Goal: Navigation & Orientation: Find specific page/section

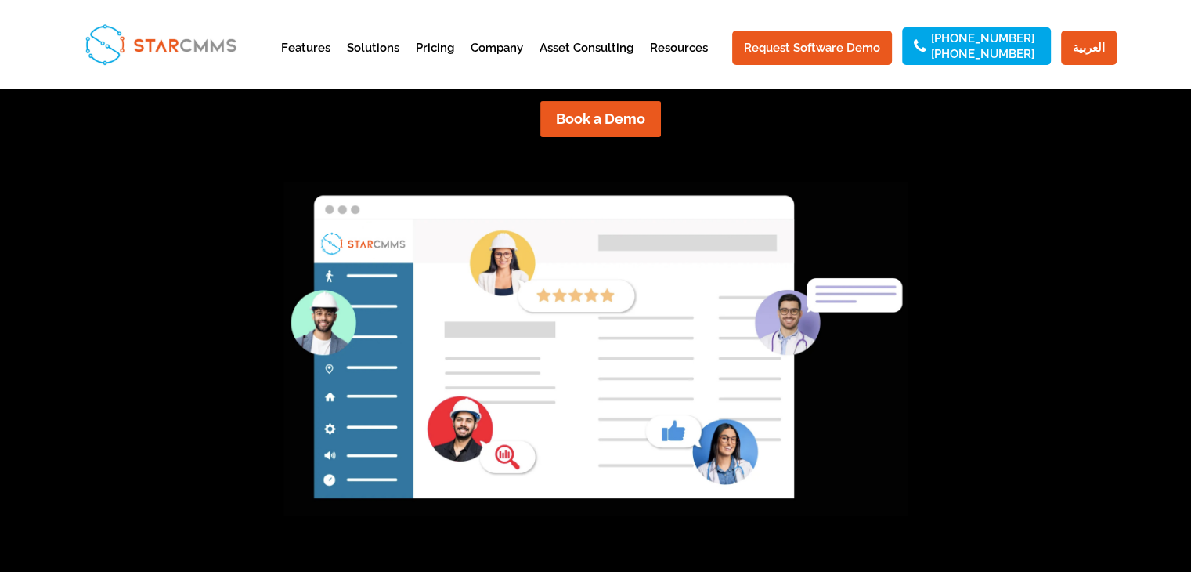
scroll to position [313, 0]
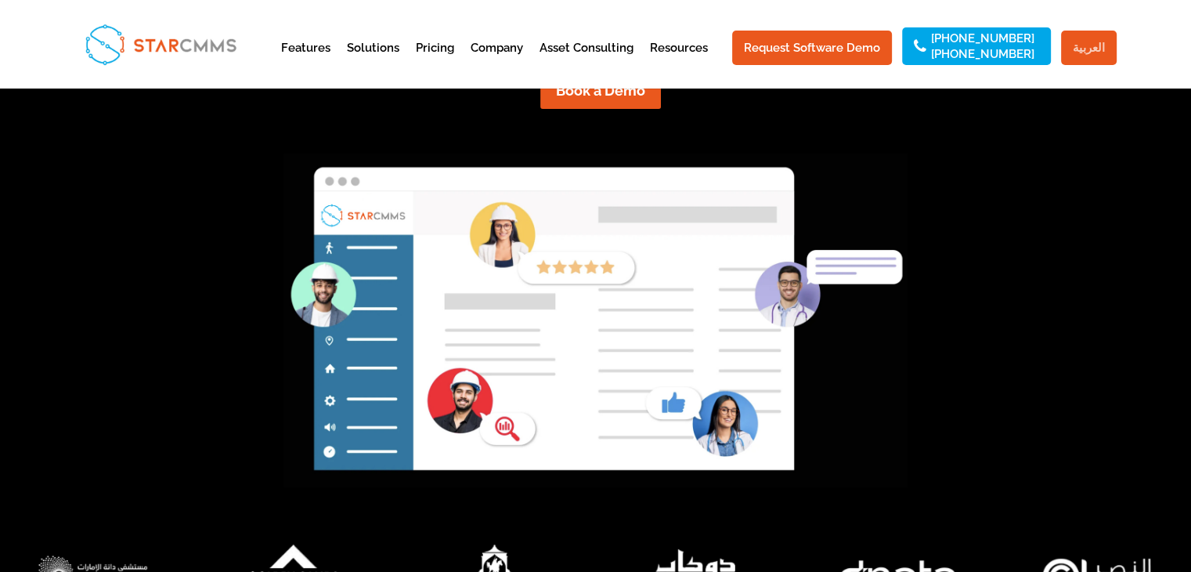
click at [1081, 49] on link "العربية" at bounding box center [1089, 48] width 56 height 34
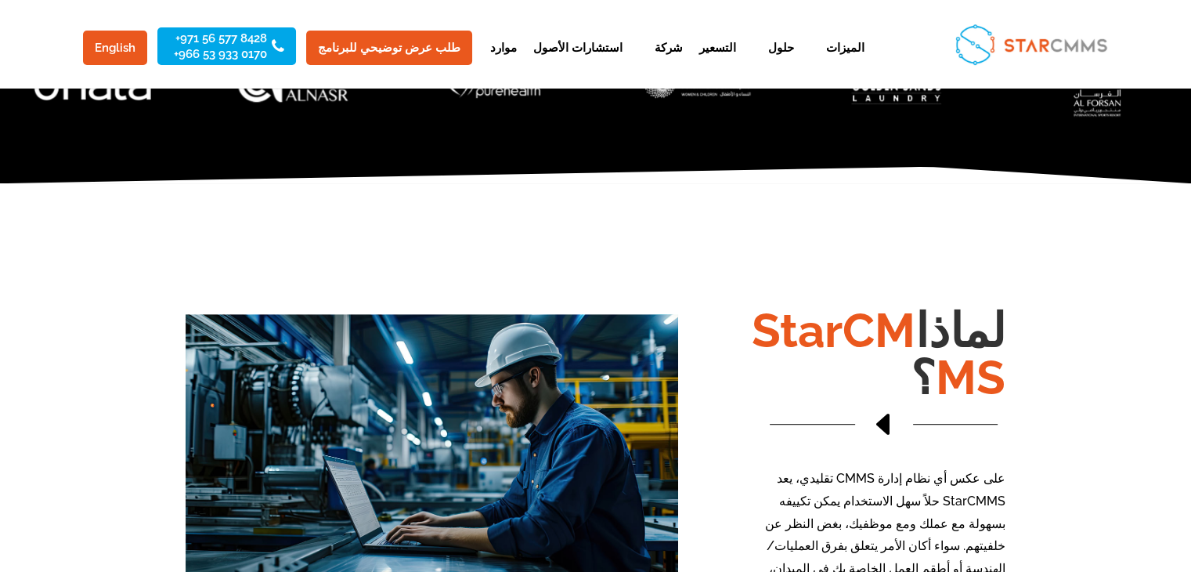
scroll to position [783, 0]
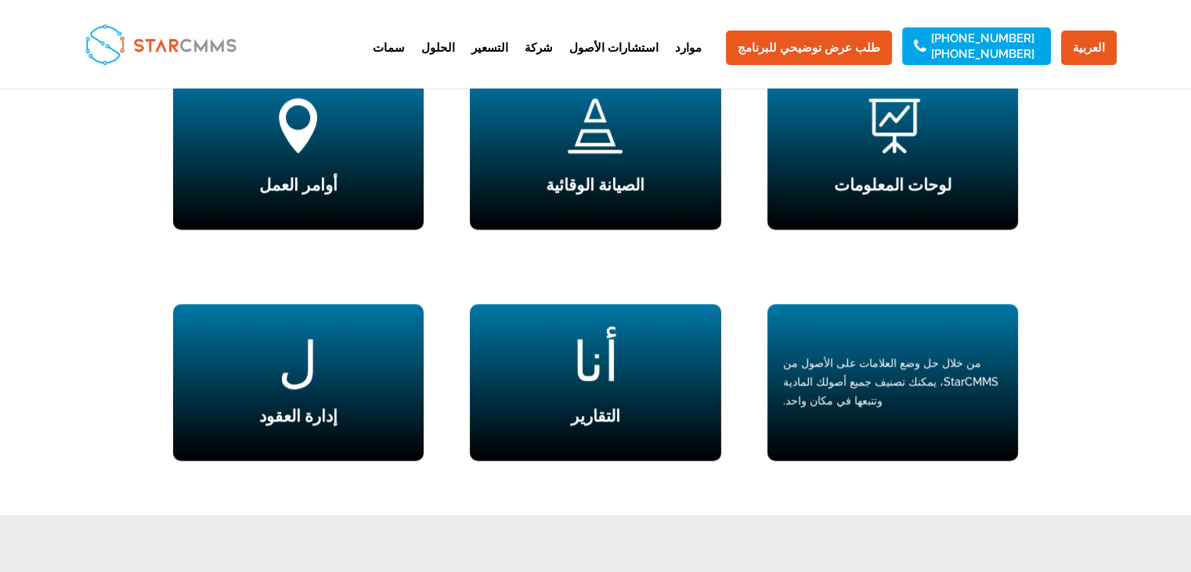
scroll to position [1566, 0]
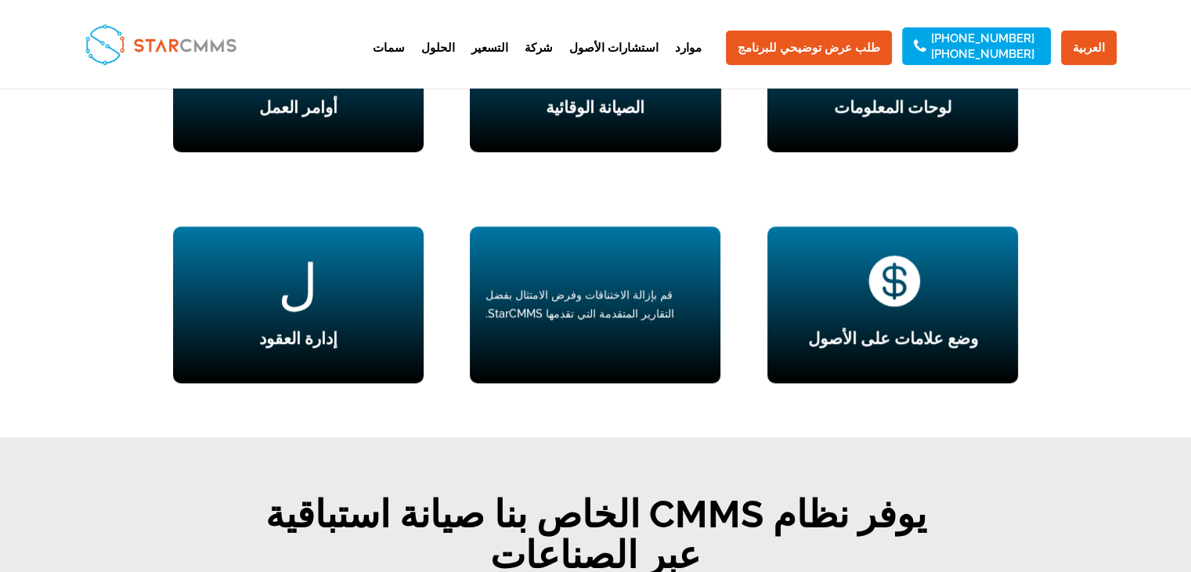
click at [544, 323] on div "قم بإزالة الاختناقات وفرض الامتثال بفضل التقارير المتقدمة التي تقدمها StarCMMS." at bounding box center [595, 304] width 251 height 157
click at [593, 286] on div "قم بإزالة الاختناقات وفرض الامتثال بفضل التقارير المتقدمة التي تقدمها StarCMMS." at bounding box center [594, 305] width 219 height 38
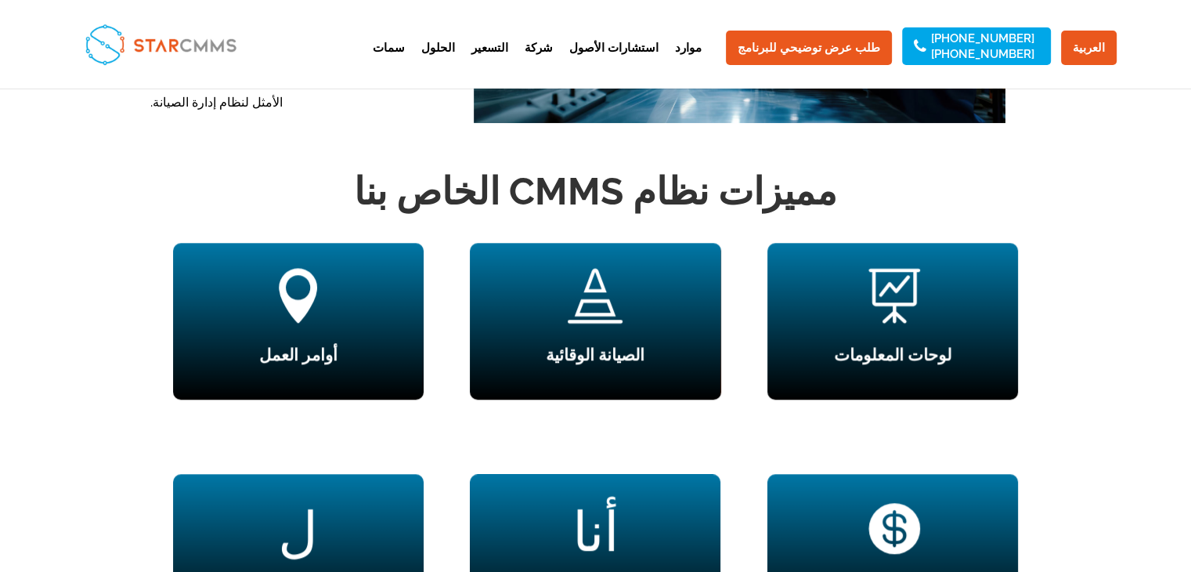
scroll to position [1096, 0]
